Goal: Check status

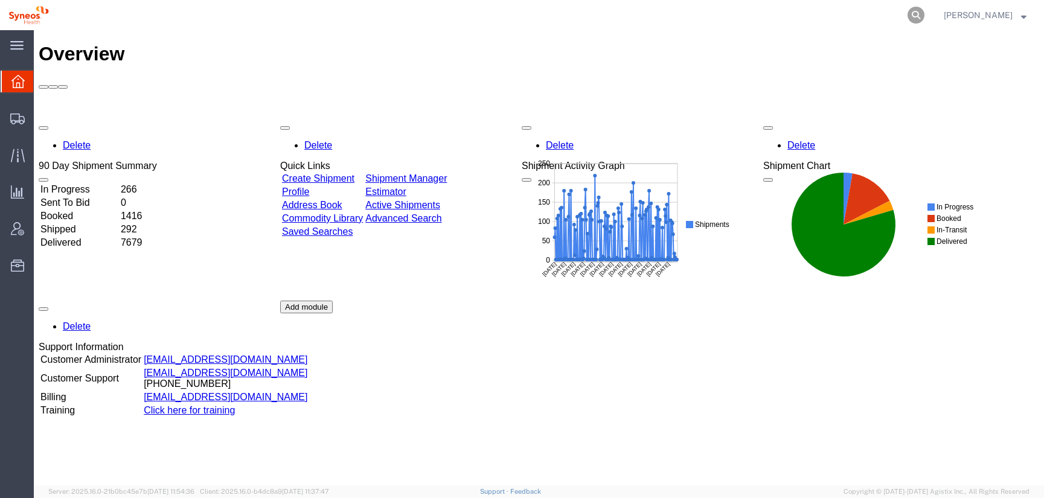
click at [925, 13] on icon at bounding box center [916, 15] width 17 height 17
paste input "1zk1248v0205023850"
type input "1zk1248v0205023850"
click at [925, 15] on icon at bounding box center [916, 15] width 17 height 17
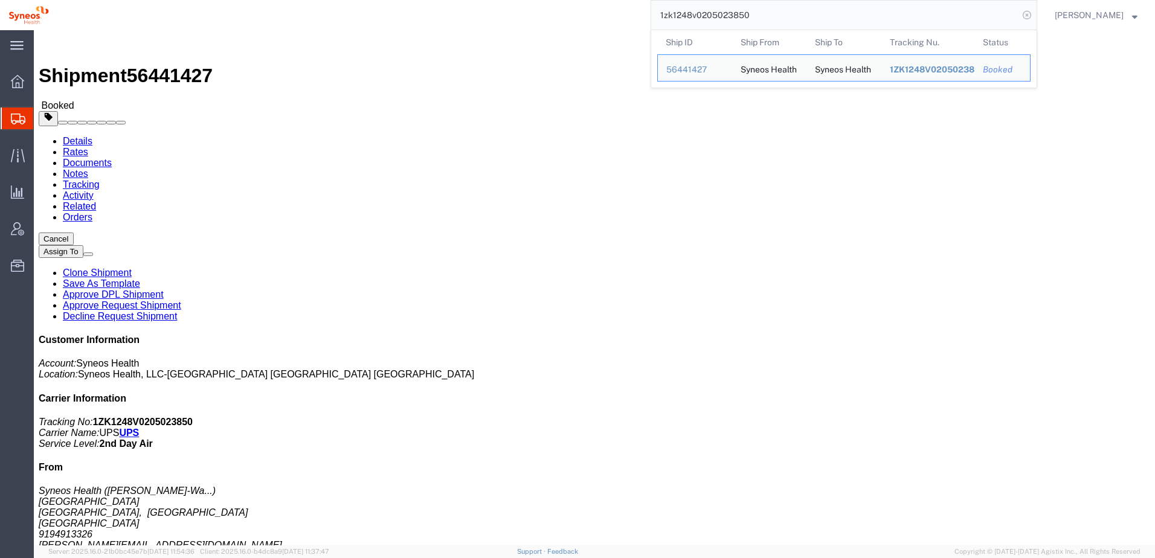
click at [1035, 13] on icon at bounding box center [1026, 15] width 17 height 17
